Goal: Task Accomplishment & Management: Use online tool/utility

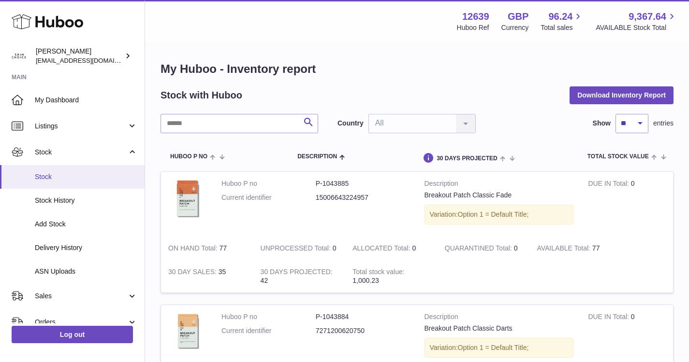
scroll to position [54, 0]
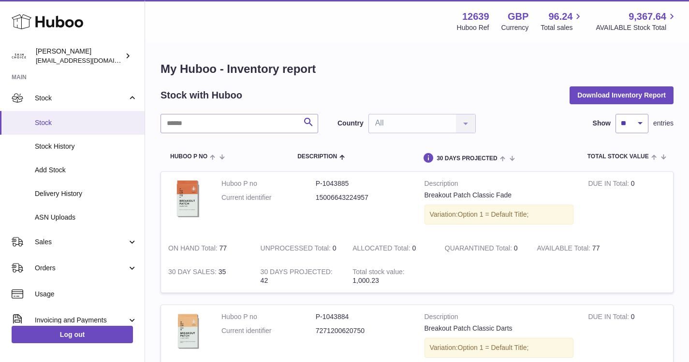
click at [59, 125] on span "Stock" at bounding box center [86, 122] width 102 height 9
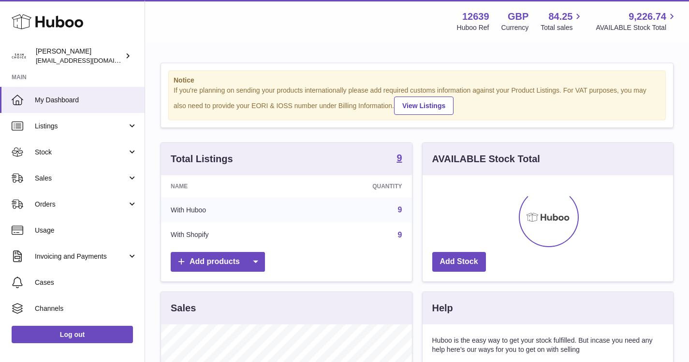
scroll to position [151, 250]
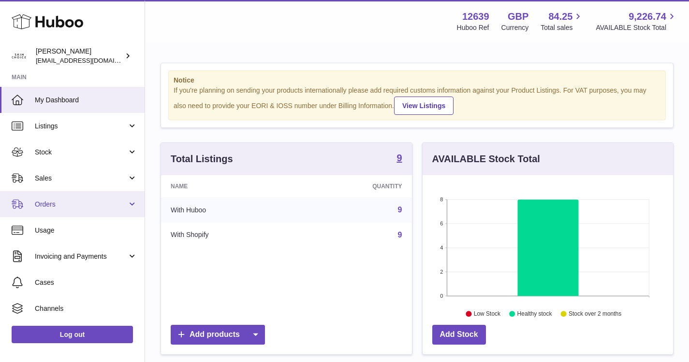
click at [89, 210] on link "Orders" at bounding box center [72, 204] width 144 height 26
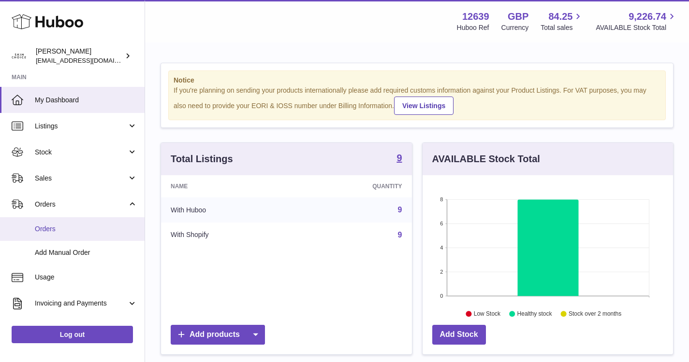
click at [75, 224] on link "Orders" at bounding box center [72, 229] width 144 height 24
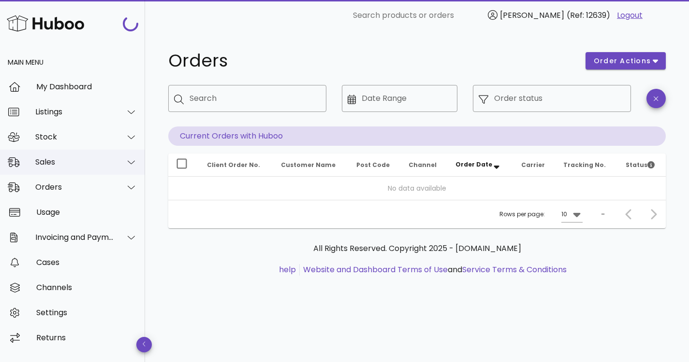
click at [113, 159] on div "Sales" at bounding box center [74, 162] width 79 height 9
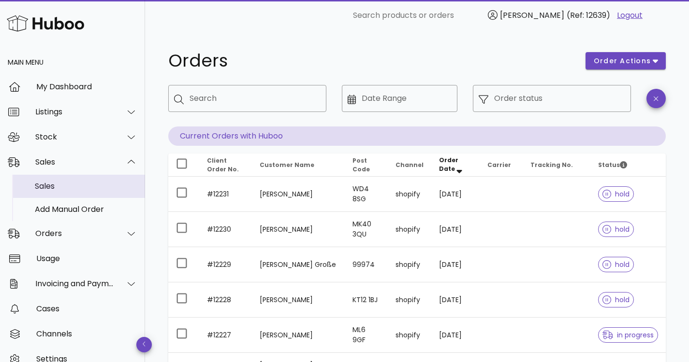
click at [85, 188] on div "Sales" at bounding box center [86, 186] width 102 height 9
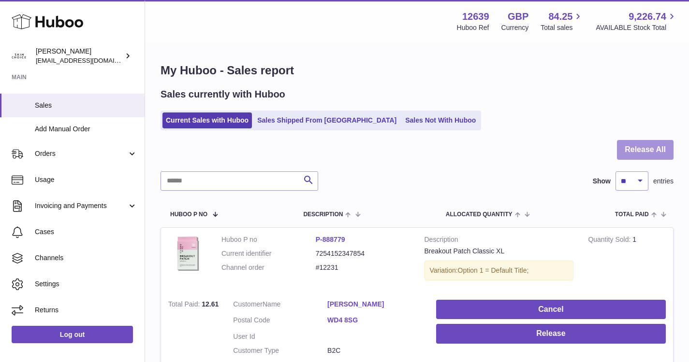
click at [638, 154] on button "Release All" at bounding box center [645, 150] width 57 height 20
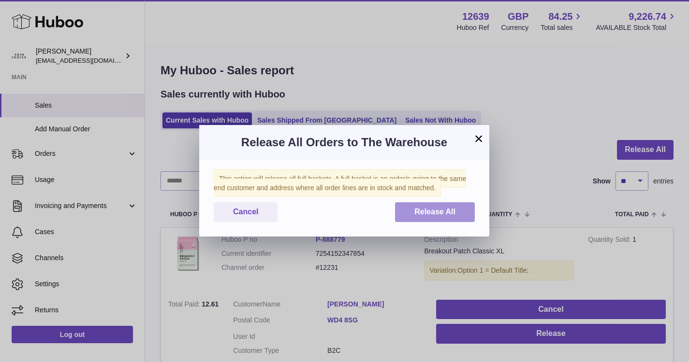
click at [413, 220] on button "Release All" at bounding box center [435, 212] width 80 height 20
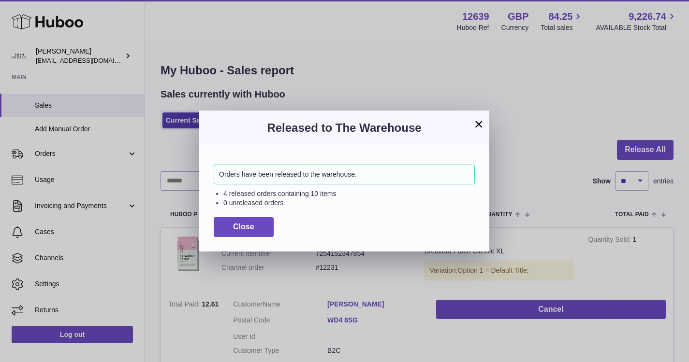
click at [276, 232] on div "Close" at bounding box center [344, 227] width 261 height 20
click at [266, 232] on button "Close" at bounding box center [244, 227] width 60 height 20
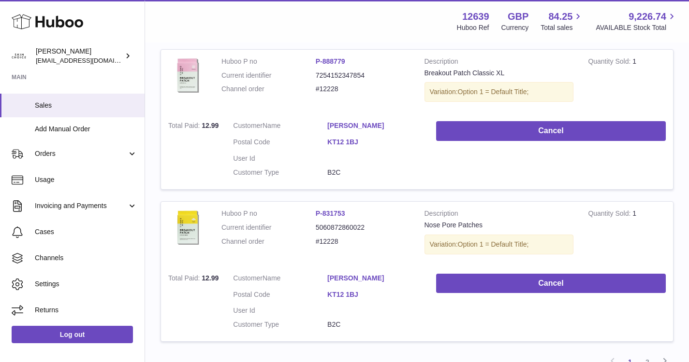
scroll to position [1481, 0]
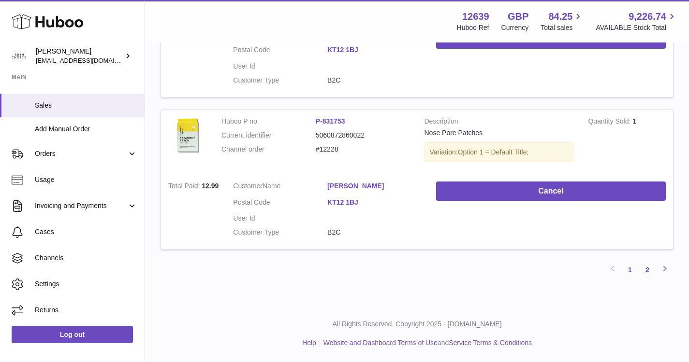
click at [644, 270] on link "2" at bounding box center [646, 269] width 17 height 17
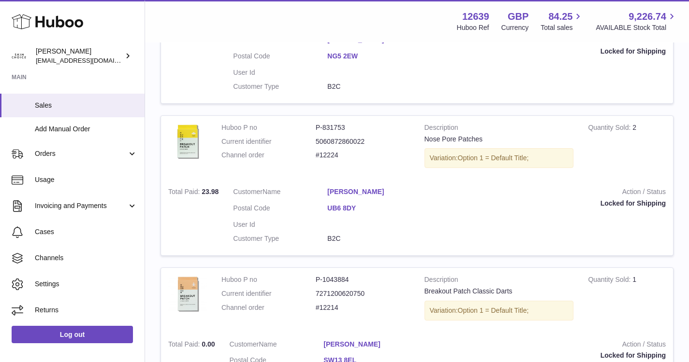
scroll to position [734, 0]
